Goal: Information Seeking & Learning: Understand process/instructions

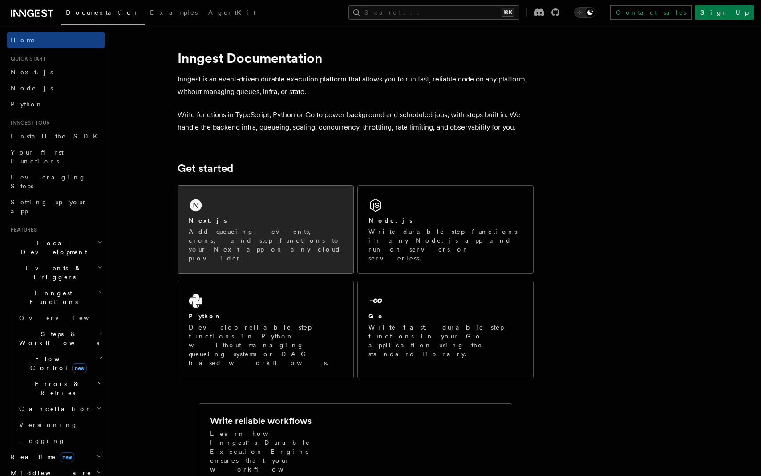
click at [235, 223] on div "Next.js" at bounding box center [266, 220] width 154 height 9
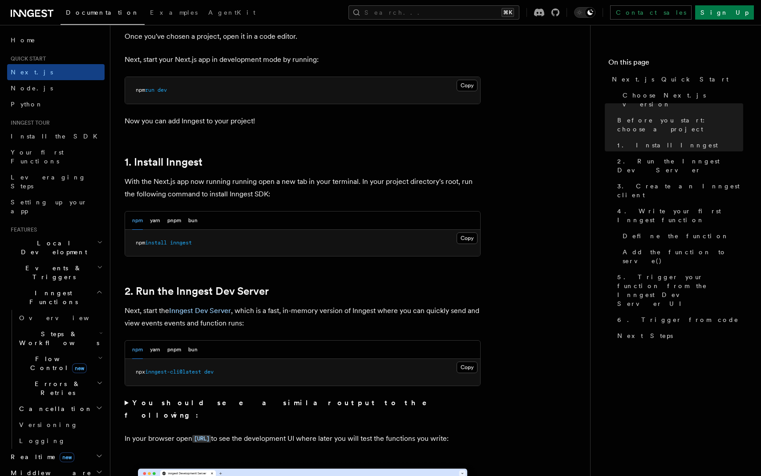
scroll to position [377, 0]
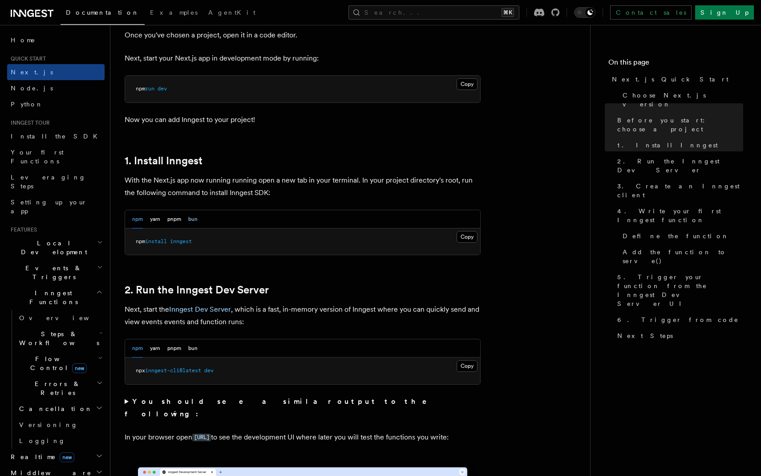
click at [193, 222] on button "bun" at bounding box center [192, 219] width 9 height 18
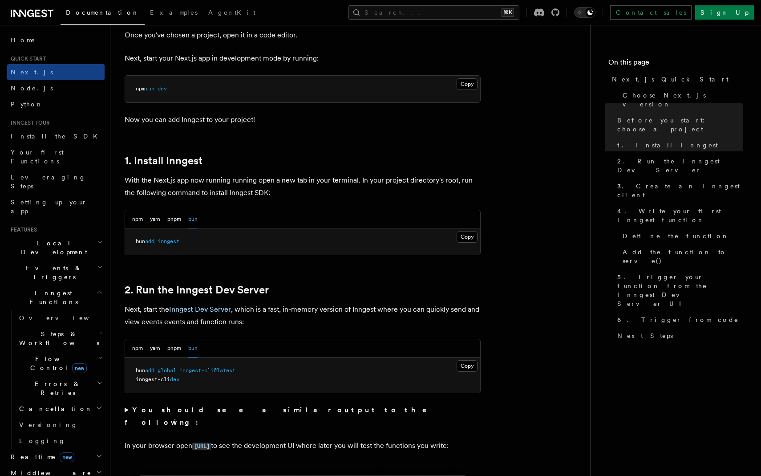
click at [180, 237] on pre "bun add inngest" at bounding box center [302, 241] width 355 height 27
copy article "bun add inngest"
click at [209, 370] on span "inngest-cli@latest" at bounding box center [207, 370] width 56 height 6
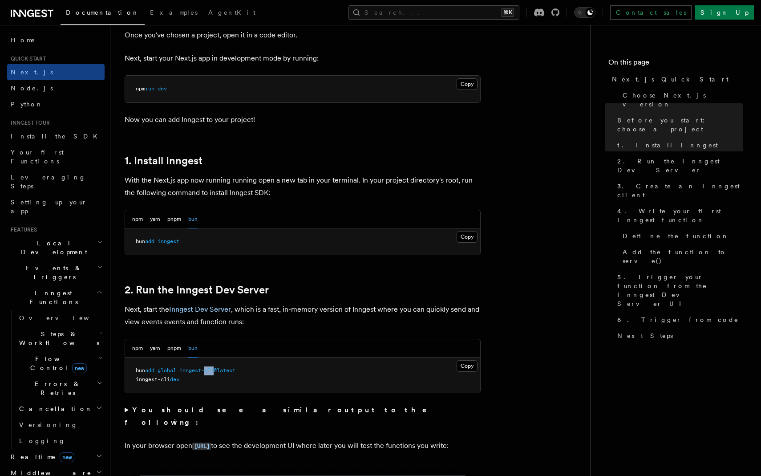
click at [209, 370] on span "inngest-cli@latest" at bounding box center [207, 370] width 56 height 6
copy code "bun add global inngest-cli@latest"
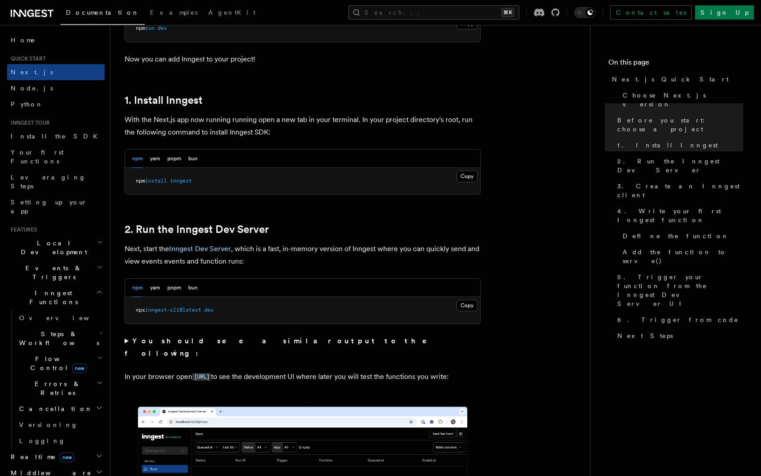
click at [35, 354] on span "Flow Control new" at bounding box center [57, 363] width 82 height 18
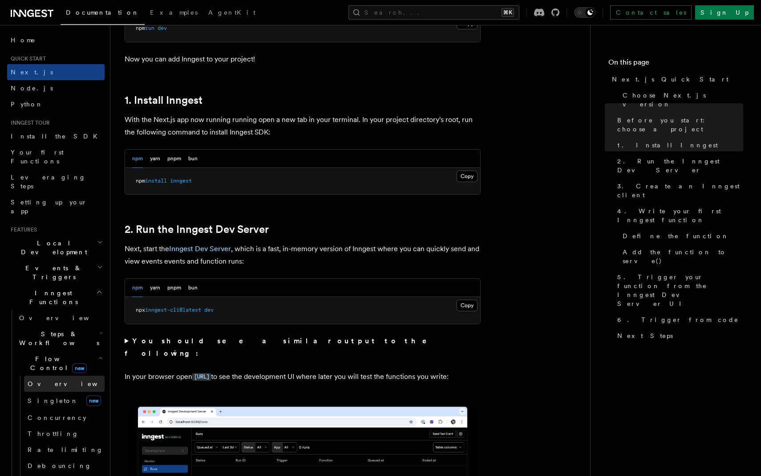
scroll to position [437, 0]
click at [36, 376] on link "Overview" at bounding box center [64, 384] width 81 height 16
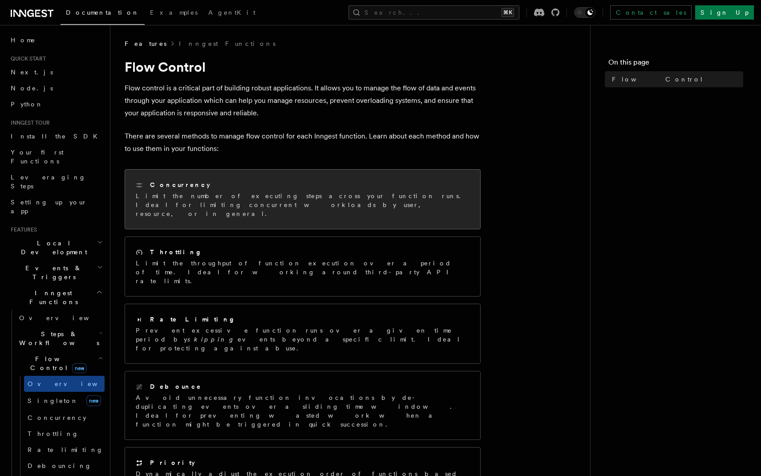
click at [296, 202] on p "Limit the number of executing steps across your function runs. Ideal for limiti…" at bounding box center [303, 204] width 334 height 27
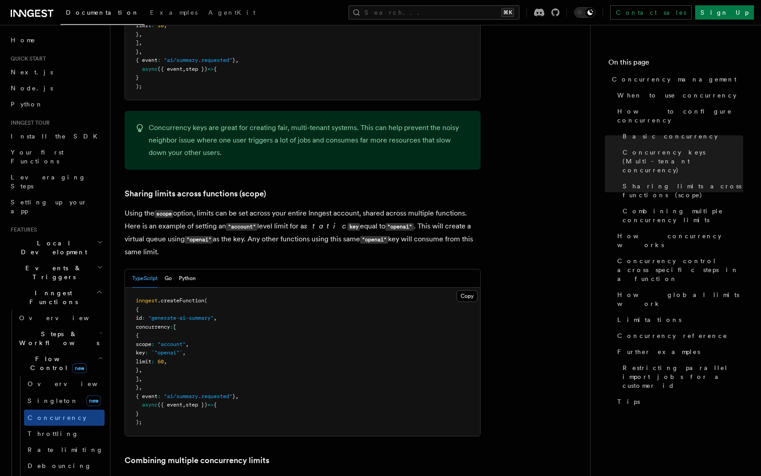
scroll to position [966, 0]
